Goal: Information Seeking & Learning: Learn about a topic

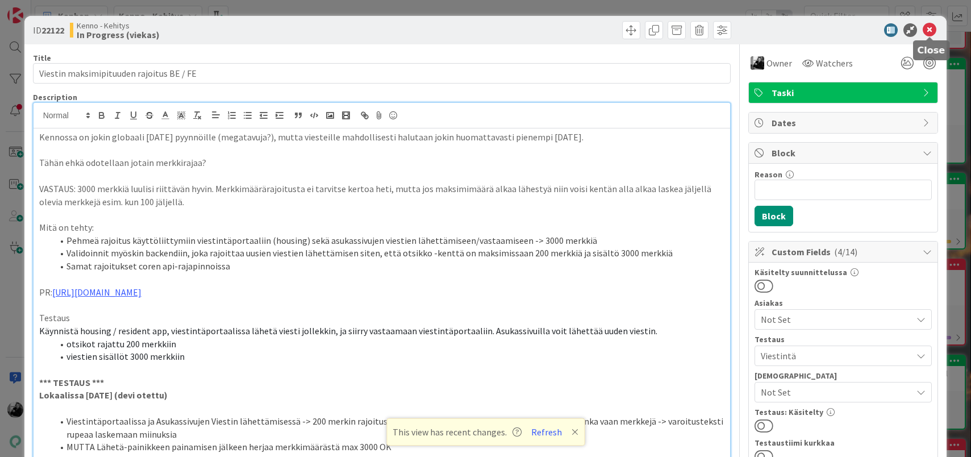
click at [929, 34] on icon at bounding box center [930, 30] width 14 height 14
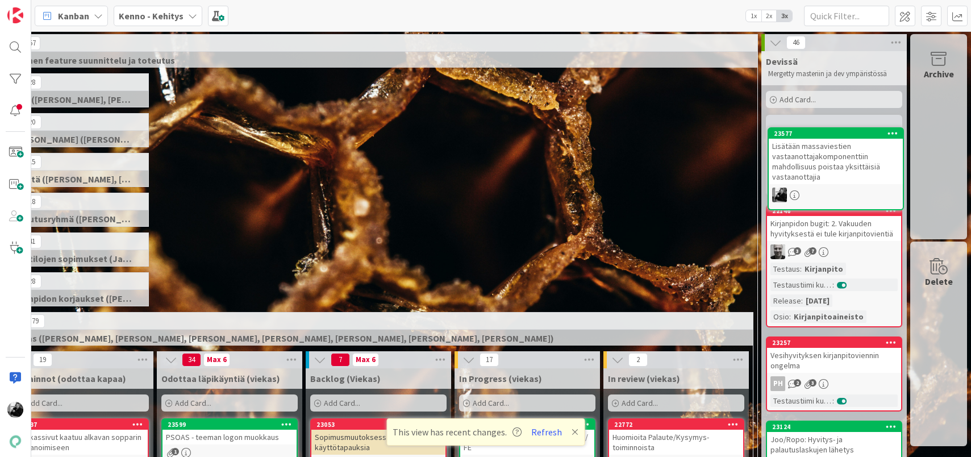
scroll to position [0, 64]
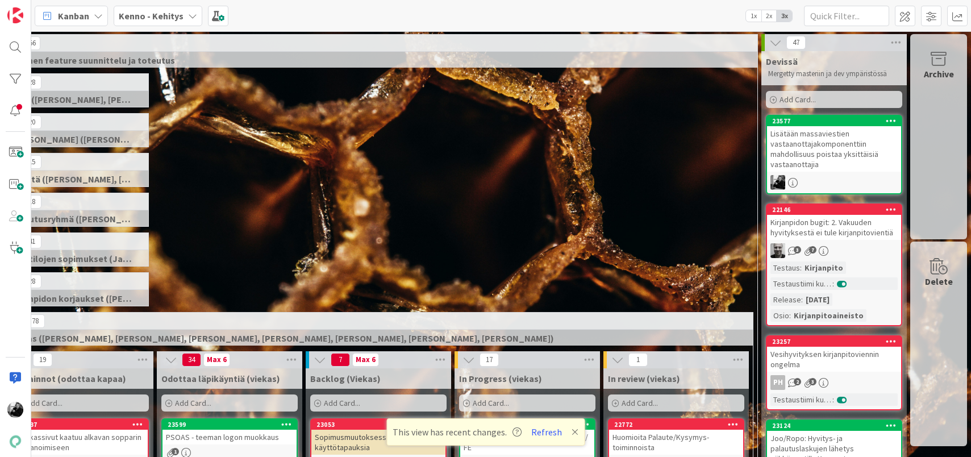
click at [818, 159] on div "Lisätään massaviestien vastaanottajakomponenttiin mahdollisuus poistaa yksittäi…" at bounding box center [834, 148] width 134 height 45
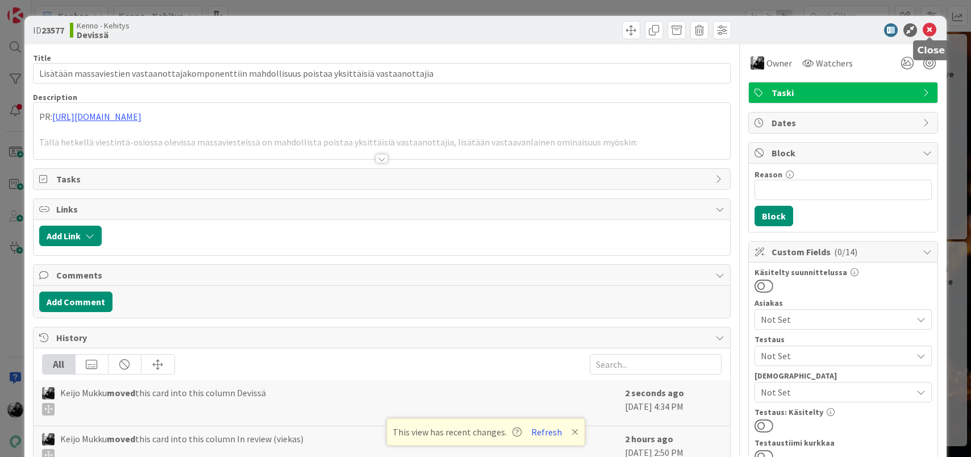
click at [929, 26] on icon at bounding box center [930, 30] width 14 height 14
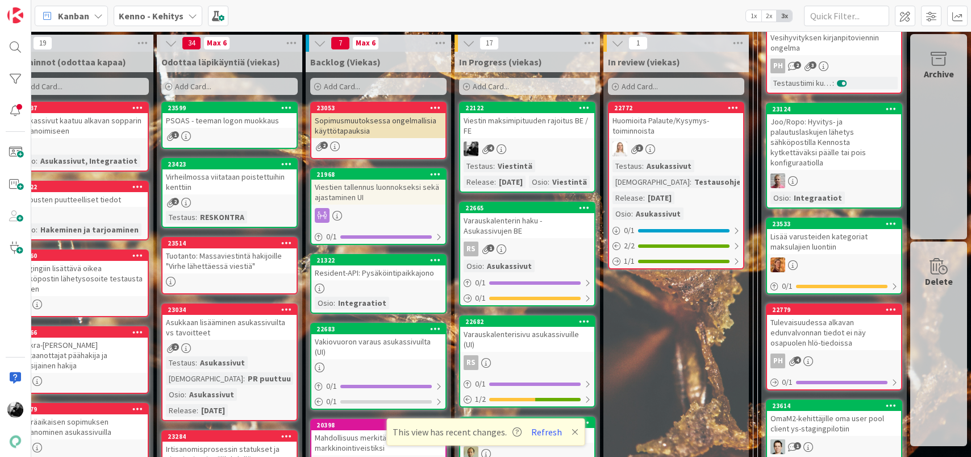
scroll to position [326, 64]
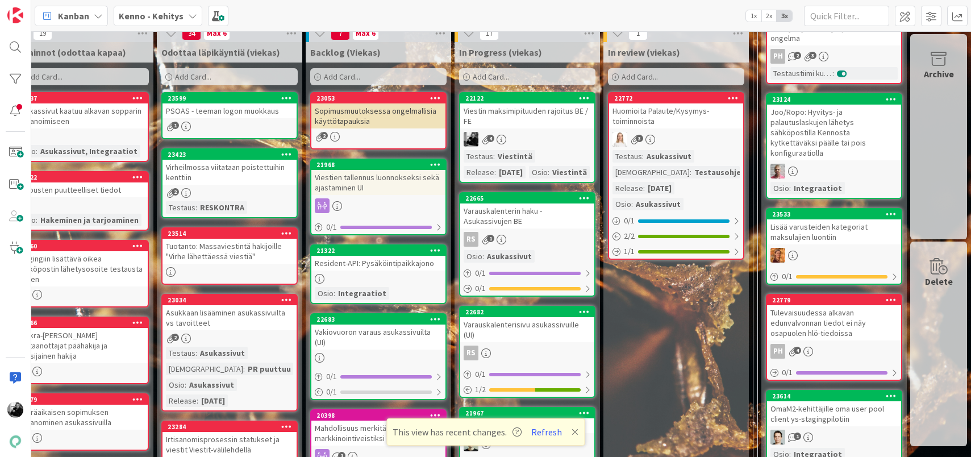
click at [540, 113] on div "Viestin maksimipituuden rajoitus BE / FE" at bounding box center [527, 115] width 134 height 25
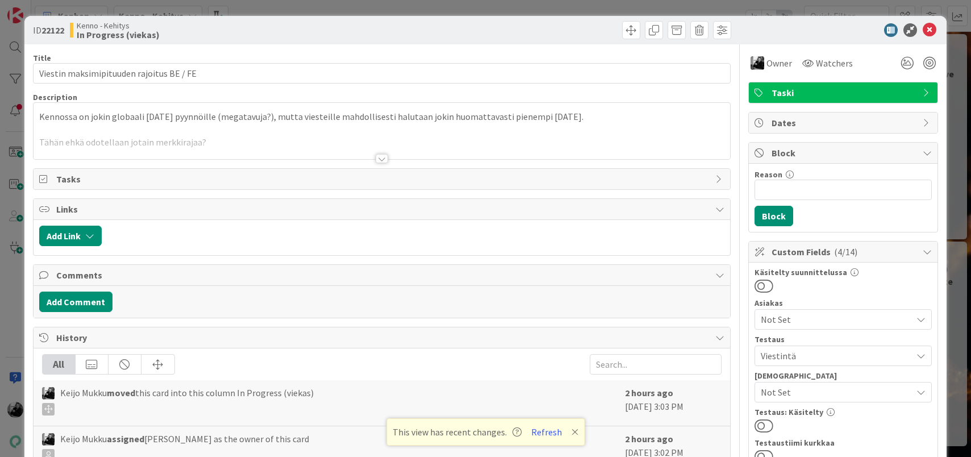
click at [385, 158] on div at bounding box center [381, 158] width 12 height 9
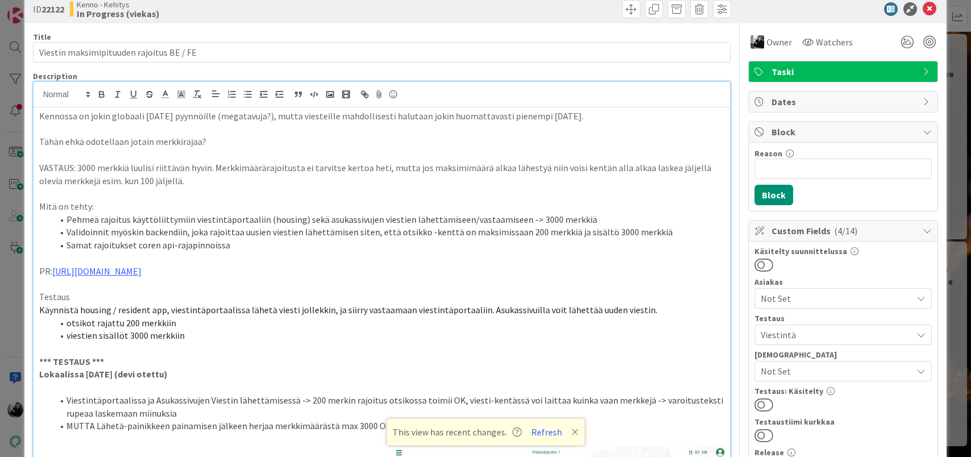
scroll to position [24, 0]
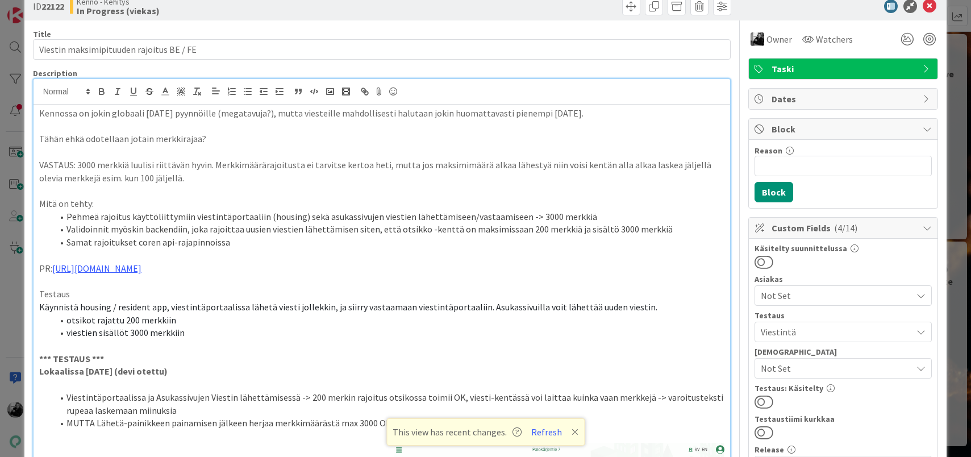
click at [192, 189] on p at bounding box center [382, 190] width 686 height 13
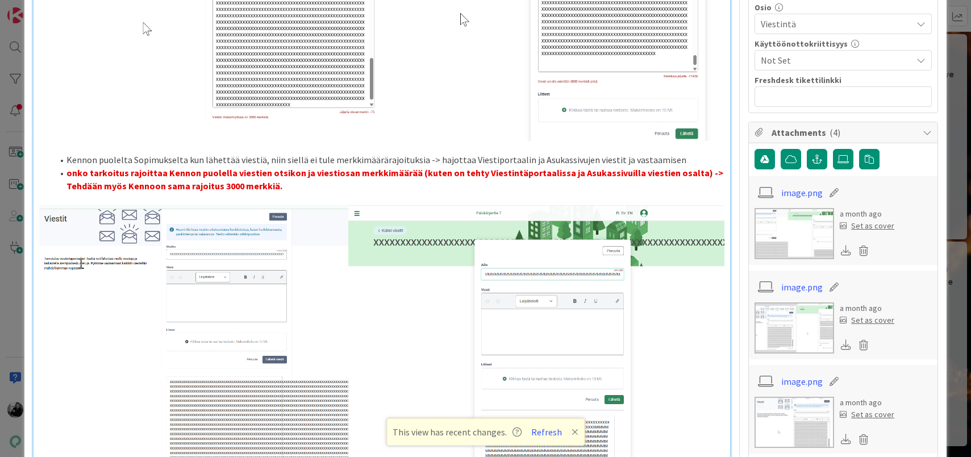
scroll to position [640, 0]
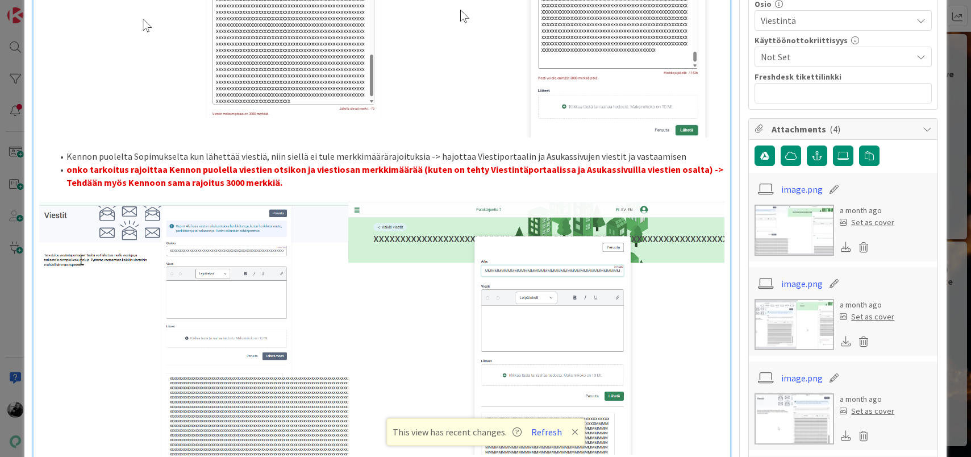
click at [284, 181] on li "onko tarkoitus rajoittaa Kennon puolella viestien otsikon ja viestiosan merkkim…" at bounding box center [389, 176] width 672 height 26
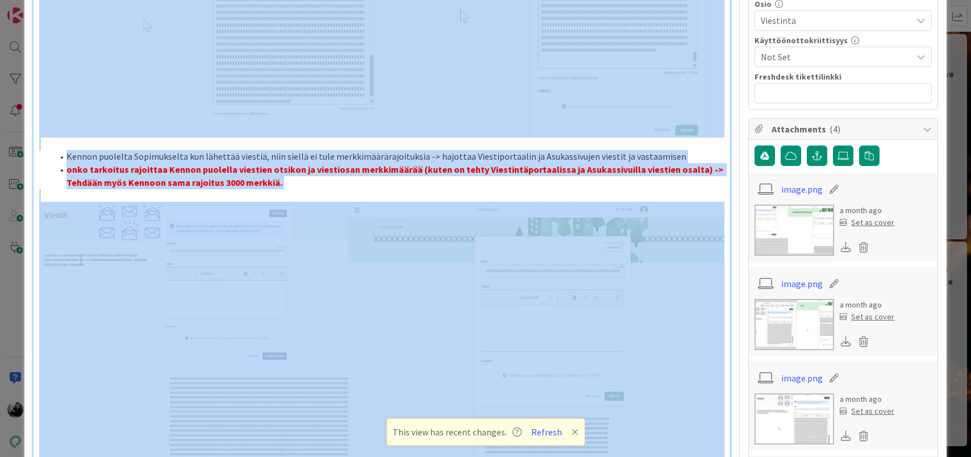
copy div "Loremips do sitam consecte adip elitseddoe (temporinci?), utlab etdolorema aliq…"
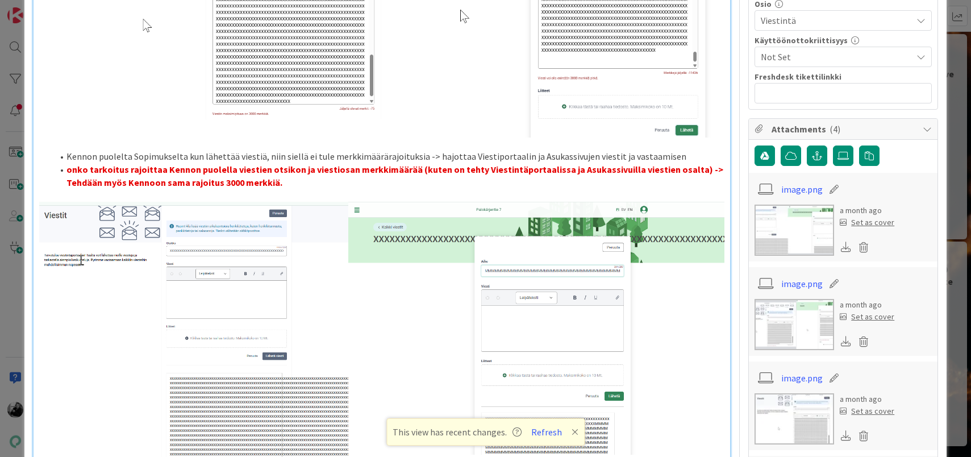
click at [293, 186] on li "onko tarkoitus rajoittaa Kennon puolella viestien otsikon ja viestiosan merkkim…" at bounding box center [389, 176] width 672 height 26
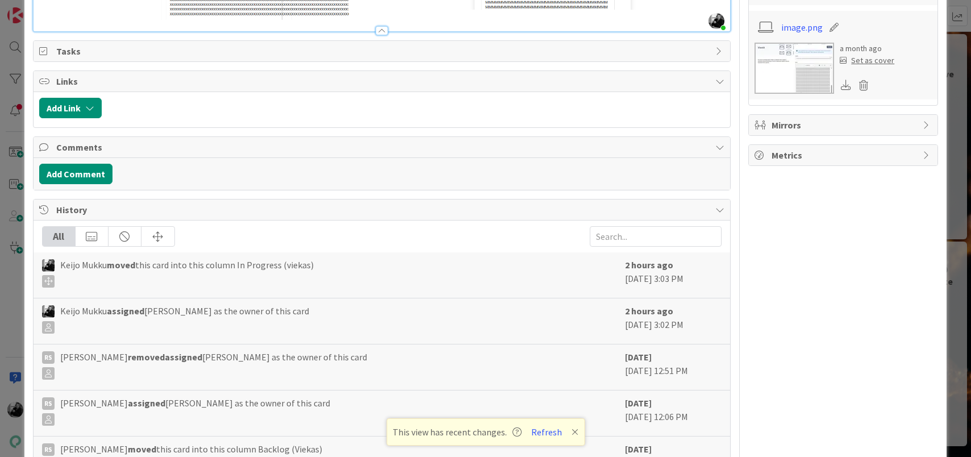
scroll to position [1159, 0]
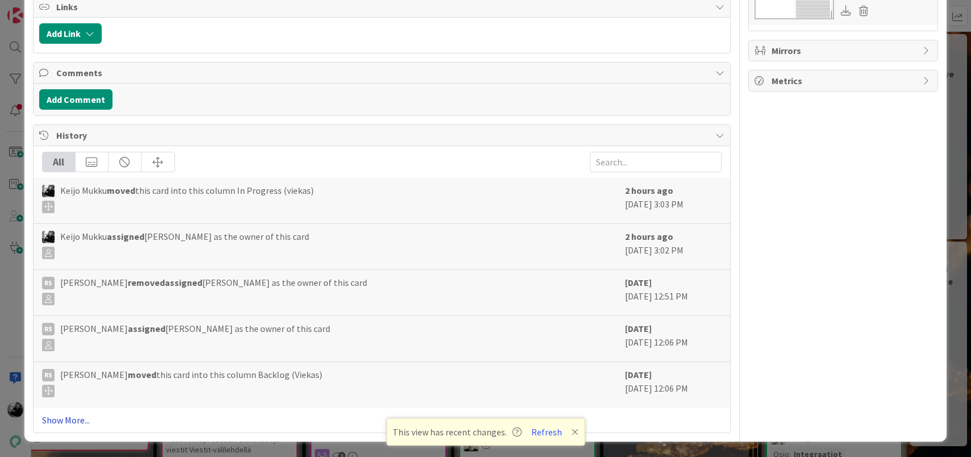
click at [84, 415] on link "Show More..." at bounding box center [382, 420] width 680 height 14
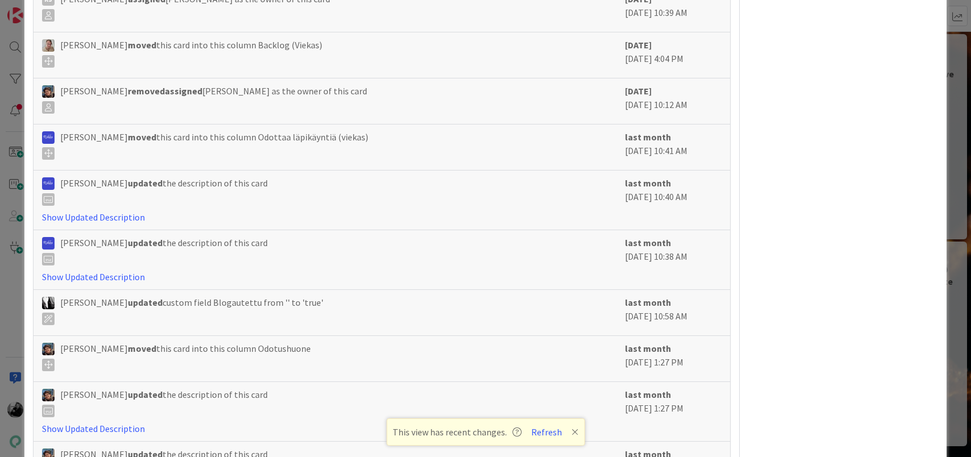
scroll to position [1674, 0]
click at [224, 324] on div "[PERSON_NAME] updated custom field Blogautettu from '' to 'true'" at bounding box center [331, 311] width 578 height 34
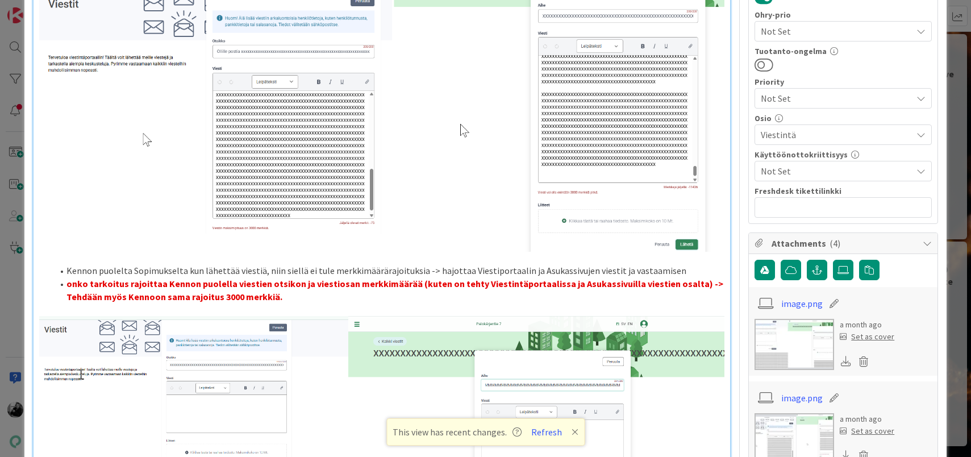
scroll to position [495, 0]
